Goal: Information Seeking & Learning: Learn about a topic

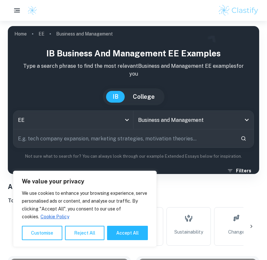
scroll to position [250, 0]
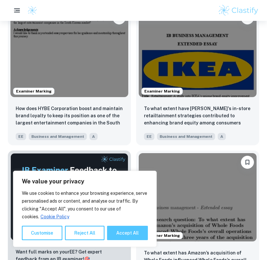
click at [121, 230] on button "Accept All" at bounding box center [127, 233] width 41 height 14
checkbox input "true"
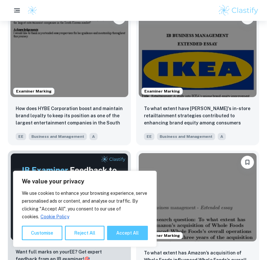
checkbox input "true"
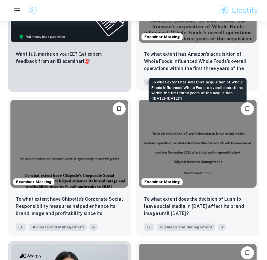
scroll to position [484, 0]
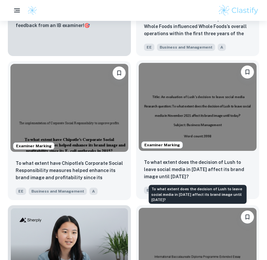
click at [176, 171] on p "To what extent does the decision of Lush to leave social media in [DATE] affect…" at bounding box center [197, 170] width 107 height 22
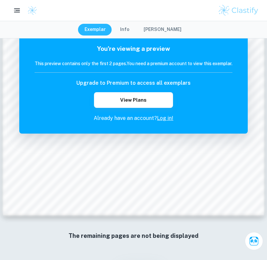
scroll to position [415, 0]
